Goal: Information Seeking & Learning: Find specific fact

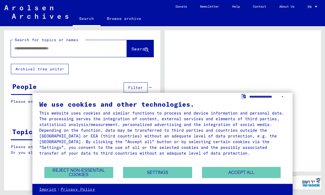
scroll to position [16, 0]
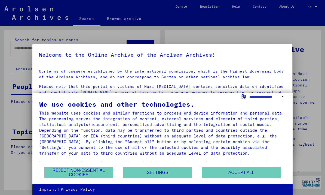
click at [237, 172] on button "Accept all" at bounding box center [241, 172] width 79 height 11
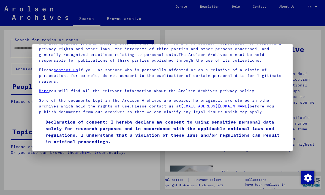
scroll to position [60, 0]
click at [39, 120] on span at bounding box center [41, 122] width 4 height 4
click at [53, 147] on button "I agree" at bounding box center [52, 152] width 26 height 10
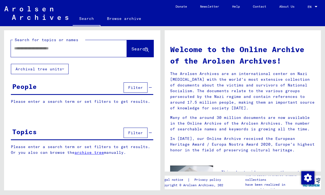
click at [26, 48] on input "text" at bounding box center [62, 49] width 96 height 6
click at [137, 47] on span "Search" at bounding box center [140, 48] width 16 height 5
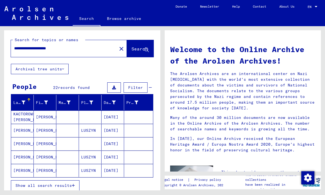
click at [63, 184] on span "Show all search results" at bounding box center [44, 185] width 56 height 5
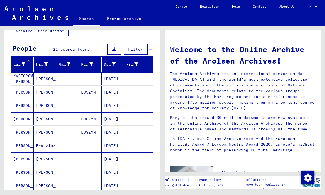
scroll to position [39, 0]
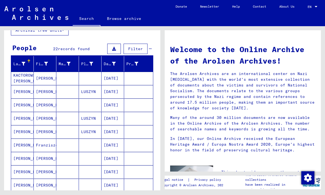
click at [115, 75] on mat-cell "[DATE]" at bounding box center [113, 78] width 23 height 13
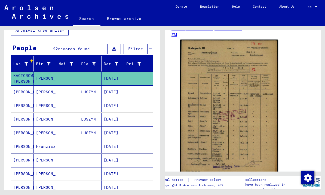
scroll to position [97, 0]
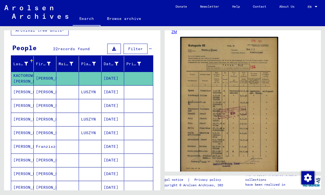
click at [236, 121] on img at bounding box center [229, 105] width 98 height 136
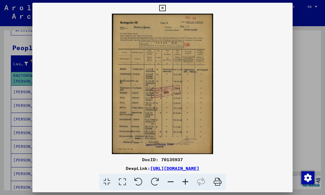
click at [167, 5] on button at bounding box center [163, 8] width 10 height 11
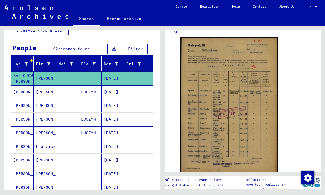
click at [77, 105] on mat-cell at bounding box center [67, 105] width 23 height 13
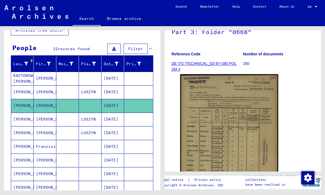
scroll to position [78, 0]
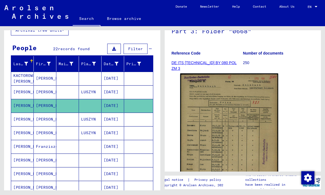
click at [226, 149] on img at bounding box center [229, 141] width 98 height 136
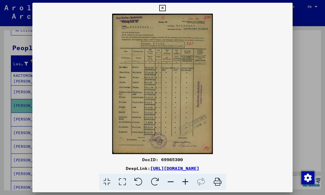
click at [166, 8] on icon at bounding box center [162, 8] width 6 height 7
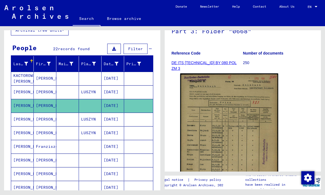
click at [113, 117] on mat-cell "[DATE]" at bounding box center [113, 119] width 23 height 13
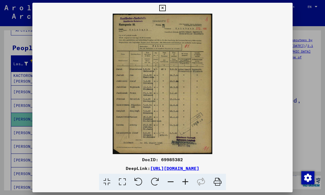
click at [167, 5] on button at bounding box center [163, 8] width 10 height 11
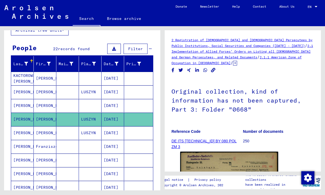
click at [111, 145] on mat-cell "[DATE]" at bounding box center [113, 146] width 23 height 13
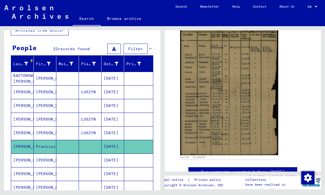
scroll to position [122, 0]
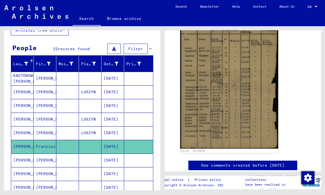
click at [223, 89] on img at bounding box center [229, 79] width 98 height 137
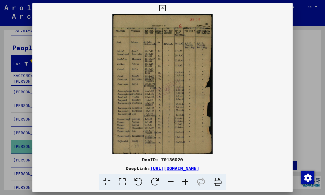
click at [166, 8] on icon at bounding box center [162, 8] width 6 height 7
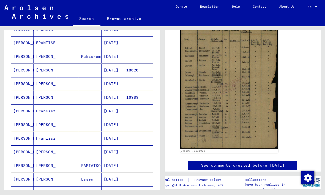
scroll to position [213, 0]
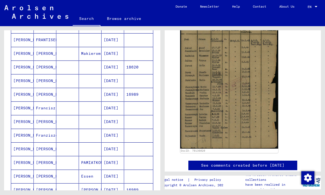
click at [90, 54] on mat-cell "Makierom" at bounding box center [90, 53] width 23 height 13
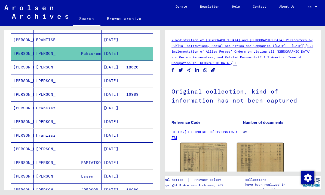
click at [208, 156] on img at bounding box center [203, 160] width 47 height 34
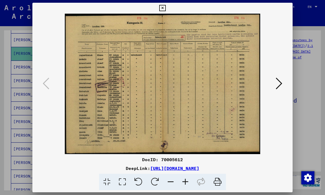
click at [167, 8] on button at bounding box center [163, 8] width 10 height 11
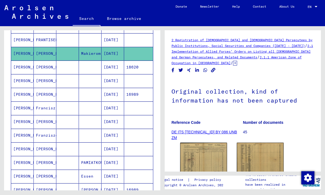
click at [262, 157] on img at bounding box center [260, 159] width 47 height 33
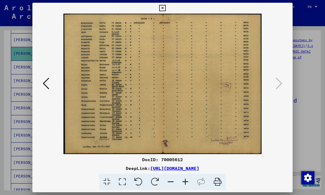
click at [166, 6] on icon at bounding box center [162, 8] width 6 height 7
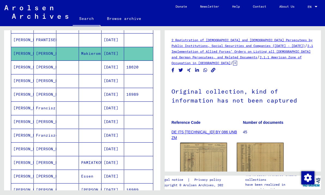
click at [115, 66] on mat-cell "[DATE]" at bounding box center [113, 66] width 23 height 13
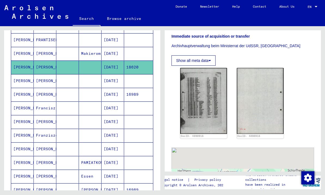
scroll to position [163, 0]
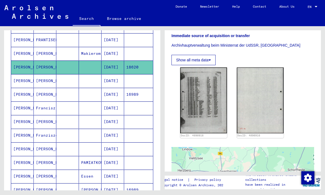
click at [205, 90] on img at bounding box center [203, 100] width 47 height 66
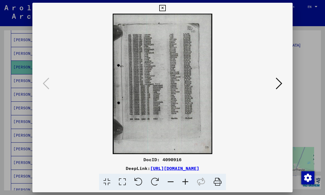
click at [166, 8] on icon at bounding box center [162, 8] width 6 height 7
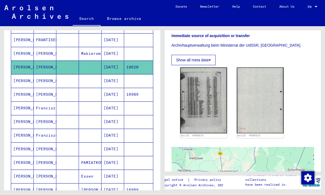
click at [120, 80] on mat-cell "[DATE]" at bounding box center [113, 80] width 23 height 13
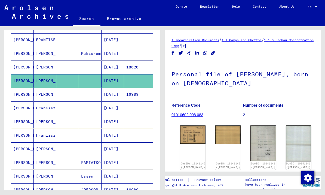
click at [190, 133] on img at bounding box center [192, 134] width 25 height 18
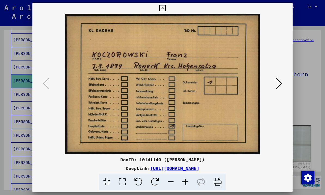
click at [280, 81] on icon at bounding box center [279, 83] width 7 height 13
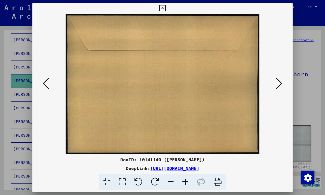
click at [281, 83] on icon at bounding box center [279, 83] width 7 height 13
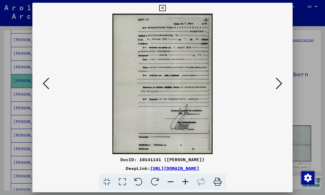
click at [280, 86] on icon at bounding box center [279, 83] width 7 height 13
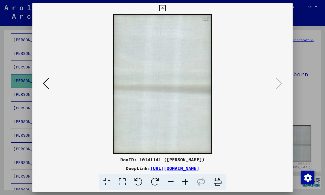
click at [166, 10] on icon at bounding box center [162, 8] width 6 height 7
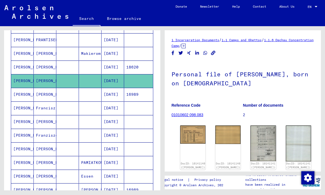
click at [117, 109] on mat-cell "[DATE]" at bounding box center [113, 107] width 23 height 13
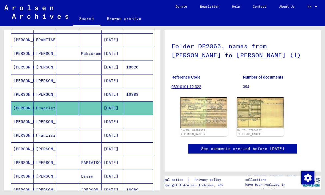
scroll to position [79, 0]
click at [203, 97] on img at bounding box center [203, 112] width 47 height 31
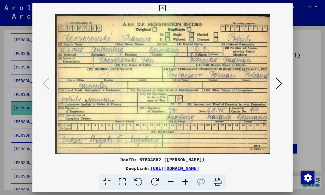
click at [281, 83] on icon at bounding box center [279, 83] width 7 height 13
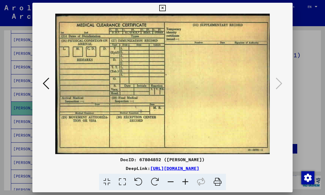
click at [166, 5] on icon at bounding box center [162, 8] width 6 height 7
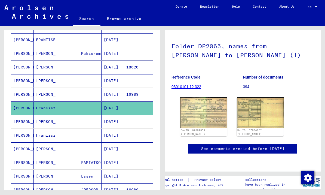
click at [114, 134] on mat-cell "[DATE]" at bounding box center [113, 135] width 23 height 13
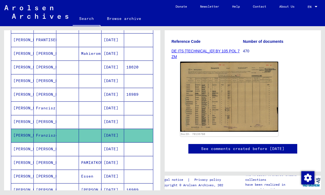
scroll to position [98, 0]
click at [248, 71] on img at bounding box center [229, 97] width 98 height 70
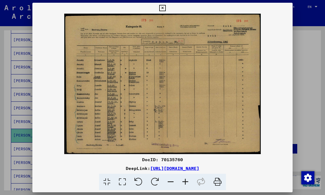
click at [166, 7] on icon at bounding box center [162, 8] width 6 height 7
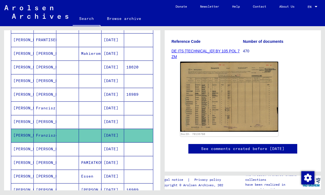
click at [113, 144] on mat-cell "[DATE]" at bounding box center [113, 148] width 23 height 13
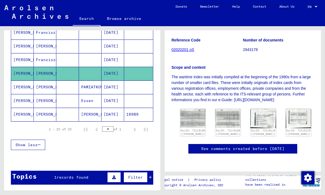
scroll to position [287, 0]
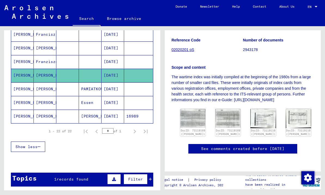
click at [111, 90] on mat-cell "[DATE]" at bounding box center [113, 88] width 23 height 13
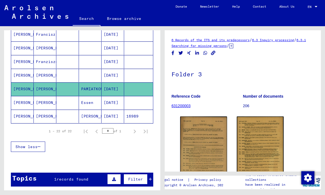
click at [204, 148] on img at bounding box center [203, 154] width 47 height 76
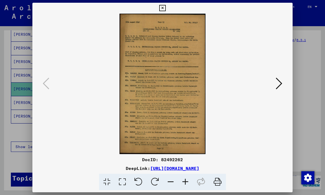
click at [273, 81] on img at bounding box center [162, 84] width 223 height 140
click at [278, 80] on icon at bounding box center [279, 83] width 7 height 13
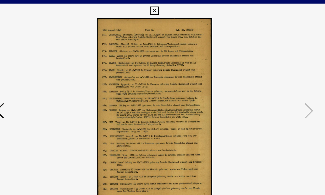
click at [166, 8] on icon at bounding box center [162, 8] width 6 height 7
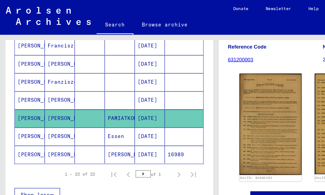
scroll to position [65, 0]
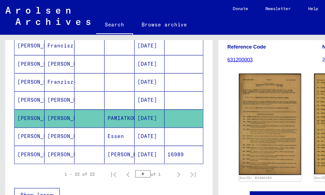
click at [88, 99] on mat-cell "Essen" at bounding box center [90, 102] width 23 height 13
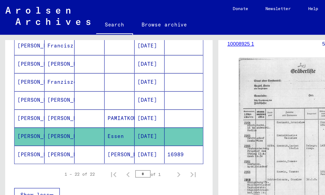
scroll to position [90, 0]
click at [223, 114] on img at bounding box center [229, 112] width 98 height 137
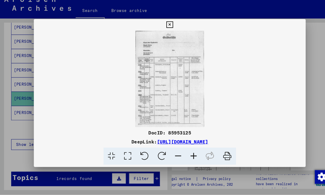
click at [167, 27] on button at bounding box center [163, 32] width 10 height 11
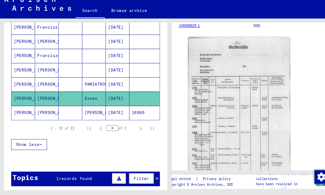
click at [119, 110] on mat-cell "[DATE]" at bounding box center [113, 116] width 23 height 13
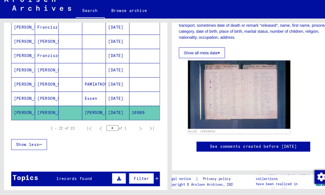
scroll to position [138, 0]
click at [228, 68] on img at bounding box center [229, 98] width 98 height 65
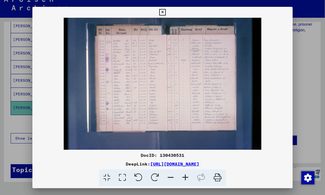
click at [166, 12] on icon at bounding box center [162, 12] width 6 height 7
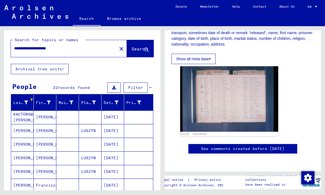
scroll to position [0, 0]
click at [75, 46] on input "**********" at bounding box center [64, 49] width 100 height 6
click at [133, 47] on span "Search" at bounding box center [140, 48] width 16 height 5
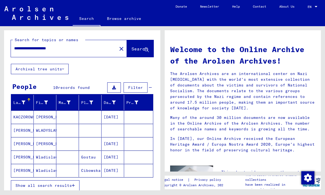
click at [70, 186] on span "Show all search results" at bounding box center [44, 185] width 56 height 5
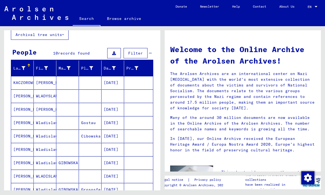
scroll to position [33, 0]
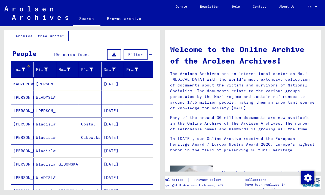
click at [71, 97] on mat-cell at bounding box center [67, 97] width 23 height 13
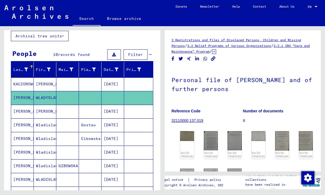
click at [187, 135] on img at bounding box center [187, 136] width 14 height 10
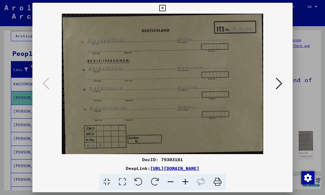
click at [282, 80] on button at bounding box center [279, 84] width 10 height 16
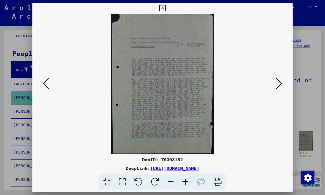
click at [163, 105] on img at bounding box center [162, 84] width 223 height 140
click at [279, 80] on icon at bounding box center [279, 83] width 7 height 13
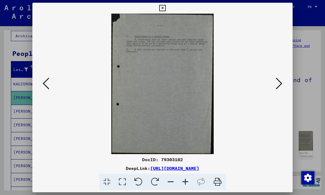
click at [279, 84] on icon at bounding box center [279, 83] width 7 height 13
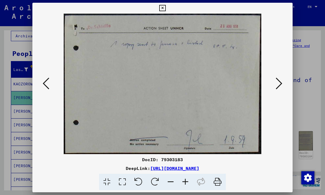
click at [281, 83] on icon at bounding box center [279, 83] width 7 height 13
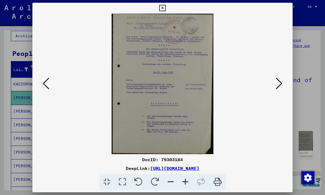
click at [167, 4] on button at bounding box center [163, 8] width 10 height 11
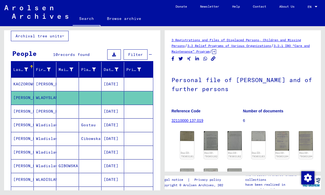
click at [80, 111] on mat-cell at bounding box center [90, 111] width 23 height 13
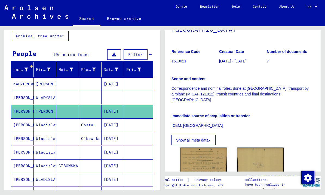
scroll to position [81, 0]
click at [206, 152] on img at bounding box center [203, 162] width 47 height 31
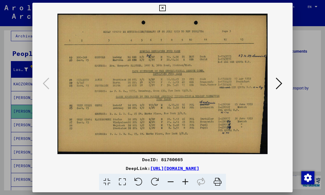
click at [280, 82] on icon at bounding box center [279, 83] width 7 height 13
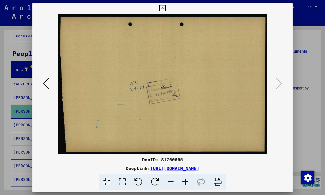
click at [167, 4] on button at bounding box center [163, 8] width 10 height 11
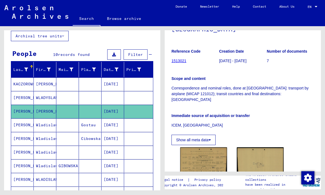
click at [114, 130] on mat-cell "[DATE]" at bounding box center [113, 124] width 23 height 13
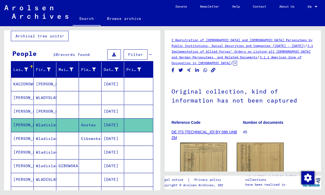
click at [210, 157] on img at bounding box center [203, 160] width 47 height 34
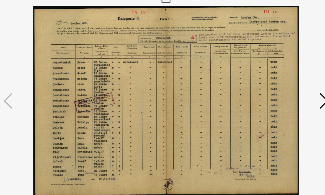
click at [276, 77] on icon at bounding box center [279, 83] width 7 height 13
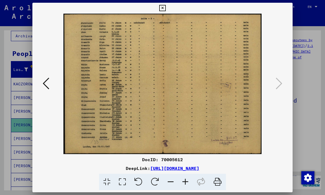
click at [166, 7] on icon at bounding box center [162, 8] width 6 height 7
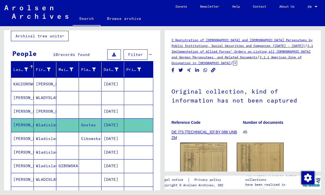
click at [95, 139] on mat-cell "Cibowska" at bounding box center [90, 138] width 23 height 13
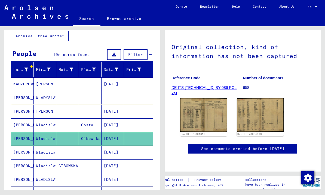
scroll to position [93, 0]
click at [204, 98] on img at bounding box center [203, 115] width 47 height 34
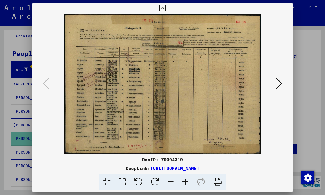
click at [279, 80] on icon at bounding box center [279, 83] width 7 height 13
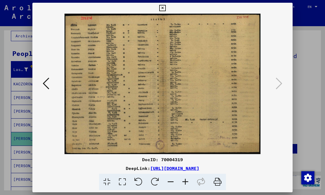
click at [166, 7] on icon at bounding box center [162, 8] width 6 height 7
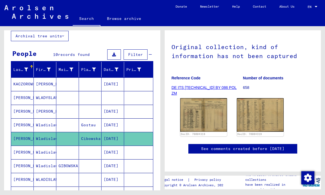
click at [113, 148] on mat-cell "[DATE]" at bounding box center [113, 152] width 23 height 13
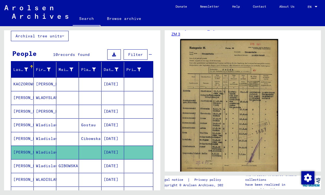
scroll to position [116, 0]
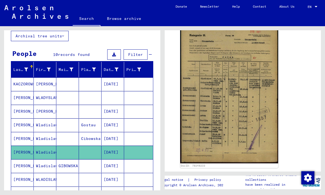
click at [218, 112] on img at bounding box center [229, 94] width 98 height 137
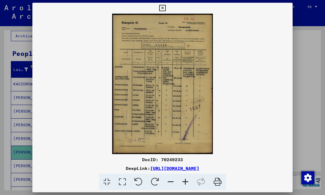
click at [167, 5] on button at bounding box center [163, 8] width 10 height 11
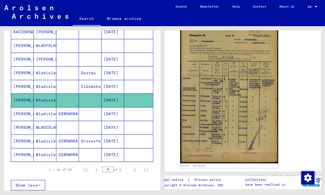
scroll to position [90, 0]
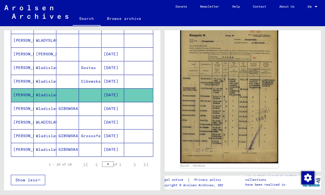
click at [116, 122] on mat-cell "[DATE]" at bounding box center [113, 122] width 23 height 13
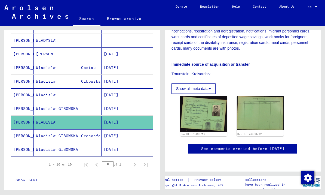
scroll to position [156, 0]
click at [119, 107] on mat-cell "[DATE]" at bounding box center [113, 108] width 23 height 13
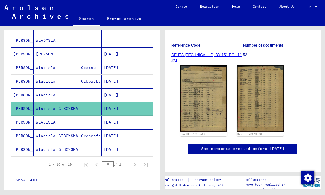
scroll to position [84, 0]
click at [257, 84] on img at bounding box center [260, 98] width 47 height 66
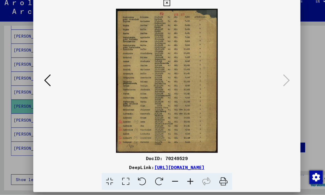
click at [44, 77] on icon at bounding box center [46, 83] width 7 height 13
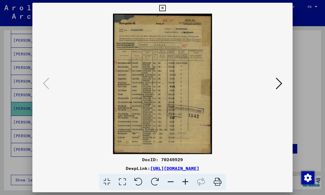
click at [166, 7] on icon at bounding box center [162, 8] width 6 height 7
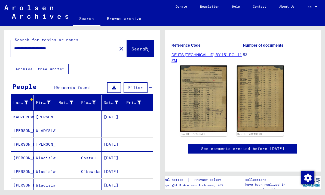
scroll to position [0, 0]
click at [38, 47] on input "**********" at bounding box center [64, 49] width 100 height 6
click at [136, 48] on span "Search" at bounding box center [140, 48] width 16 height 5
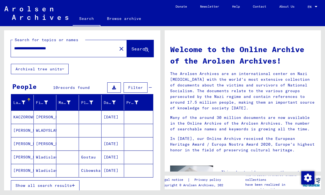
click at [68, 186] on span "Show all search results" at bounding box center [44, 185] width 56 height 5
click at [40, 46] on input "**********" at bounding box center [62, 49] width 96 height 6
click at [136, 48] on span "Search" at bounding box center [140, 48] width 16 height 5
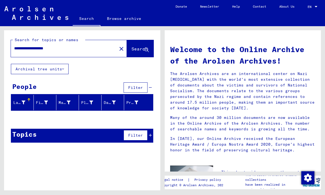
click at [74, 46] on input "**********" at bounding box center [62, 49] width 96 height 6
click at [138, 45] on button "Search" at bounding box center [140, 48] width 27 height 17
click at [134, 50] on span "Search" at bounding box center [140, 48] width 16 height 5
click at [57, 70] on button "Archival tree units" at bounding box center [40, 69] width 58 height 10
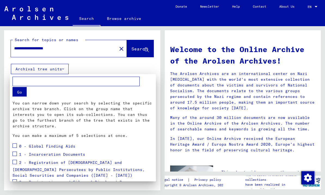
click at [65, 48] on div at bounding box center [162, 97] width 325 height 195
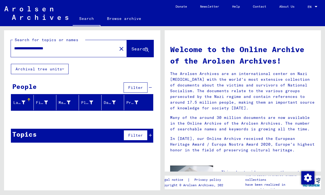
click at [71, 48] on input "**********" at bounding box center [62, 49] width 96 height 6
type input "*********"
click at [133, 46] on span "Search" at bounding box center [140, 48] width 16 height 5
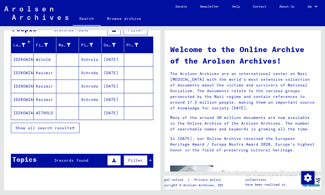
scroll to position [57, 0]
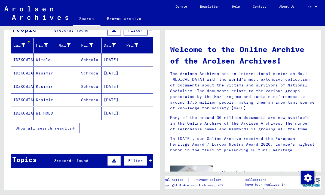
click at [70, 129] on span "Show all search results" at bounding box center [44, 128] width 56 height 5
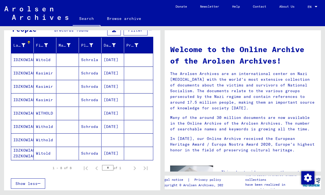
click at [48, 60] on mat-cell "Witold" at bounding box center [45, 59] width 23 height 13
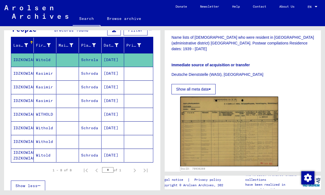
scroll to position [168, 0]
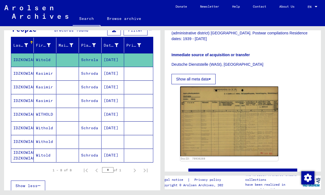
click at [213, 101] on img at bounding box center [229, 121] width 98 height 70
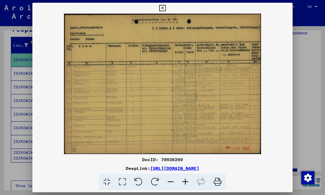
click at [167, 4] on button at bounding box center [163, 8] width 10 height 11
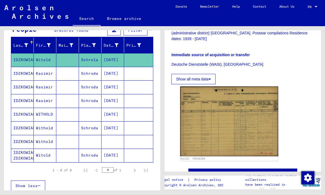
click at [114, 88] on mat-cell "[DATE]" at bounding box center [113, 86] width 23 height 13
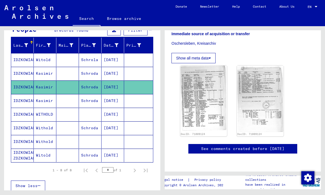
scroll to position [166, 0]
click at [201, 74] on img at bounding box center [203, 97] width 47 height 65
